Goal: Task Accomplishment & Management: Manage account settings

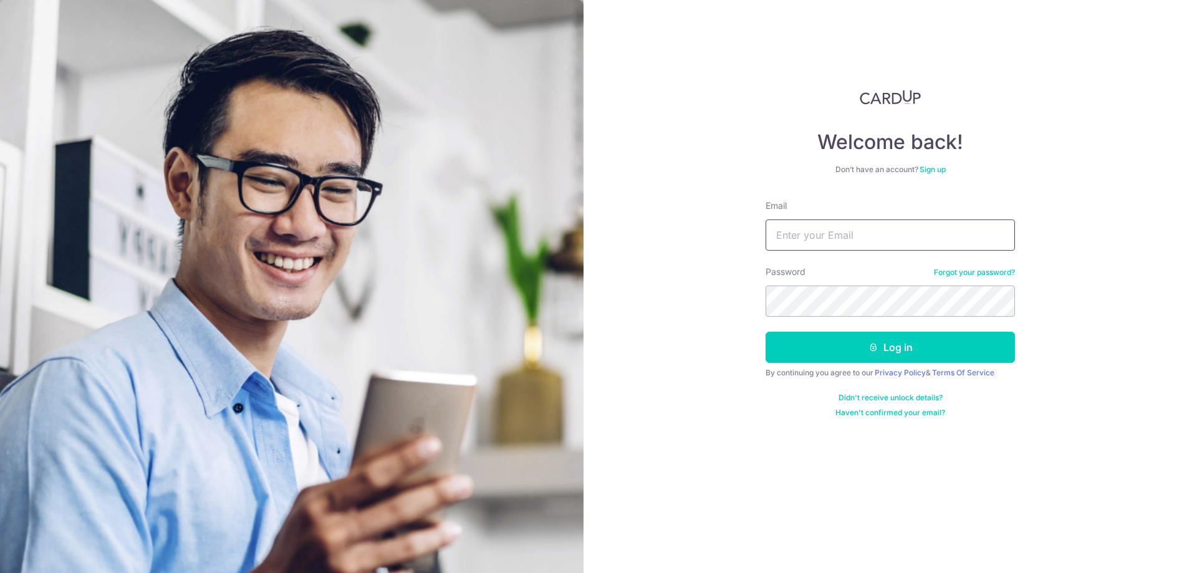
type input "[EMAIL_ADDRESS][DOMAIN_NAME]"
click at [821, 357] on button "Log in" at bounding box center [890, 347] width 249 height 31
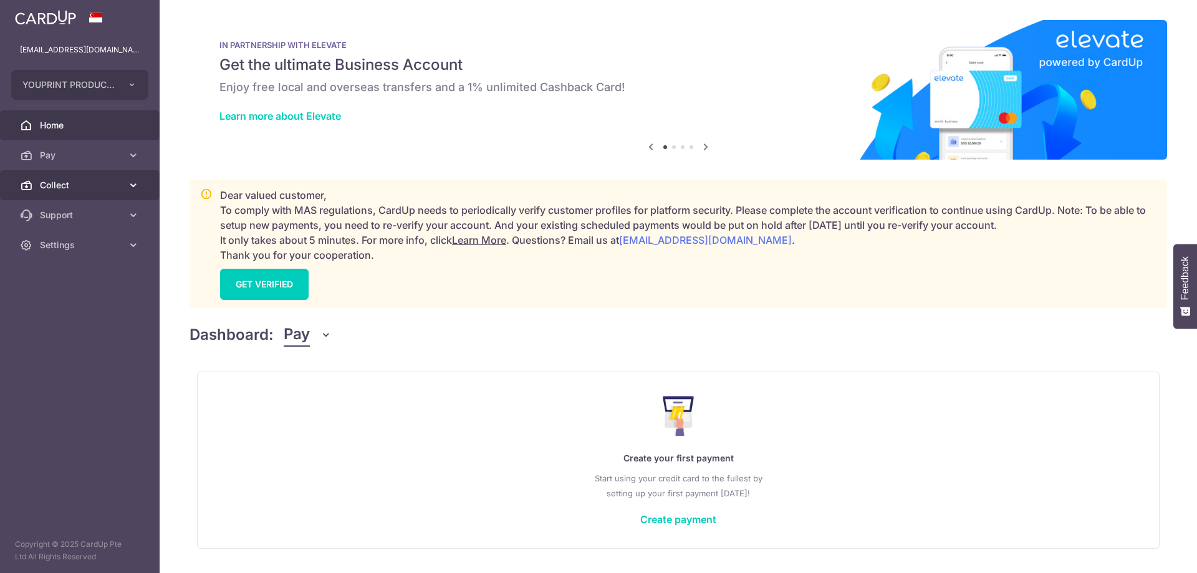
click at [75, 184] on span "Collect" at bounding box center [81, 185] width 82 height 12
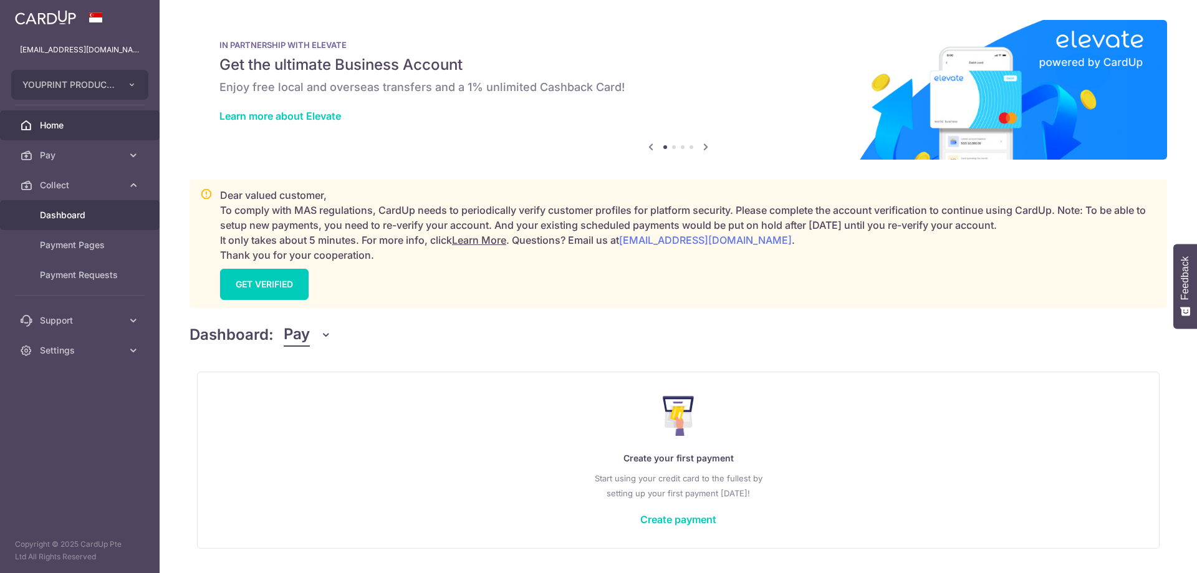
click at [73, 218] on span "Dashboard" at bounding box center [81, 215] width 82 height 12
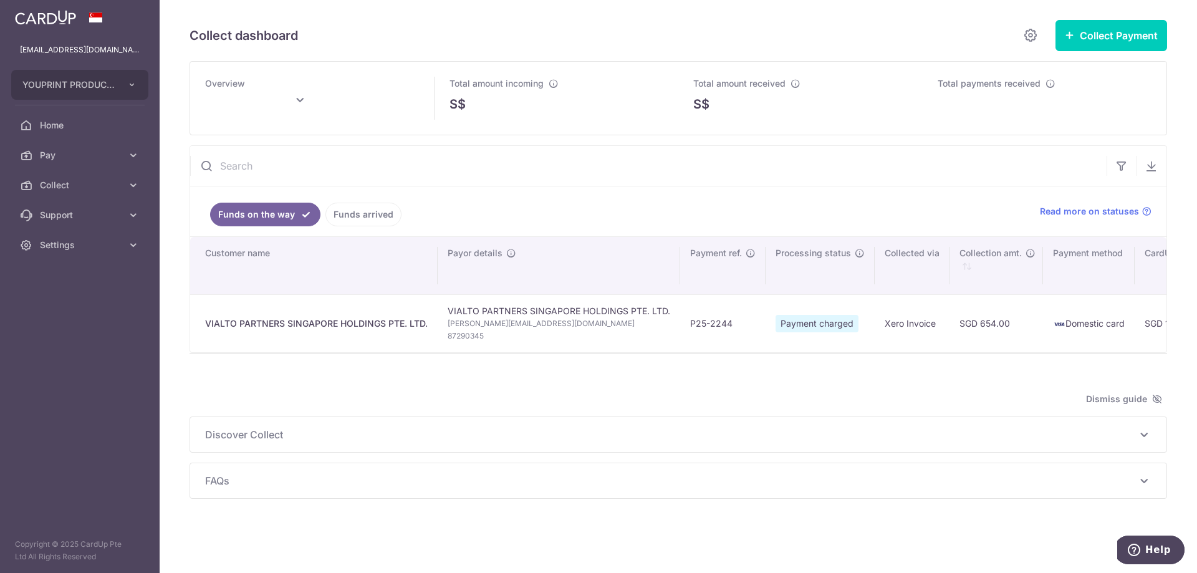
type input "[DATE]"
